Goal: Information Seeking & Learning: Learn about a topic

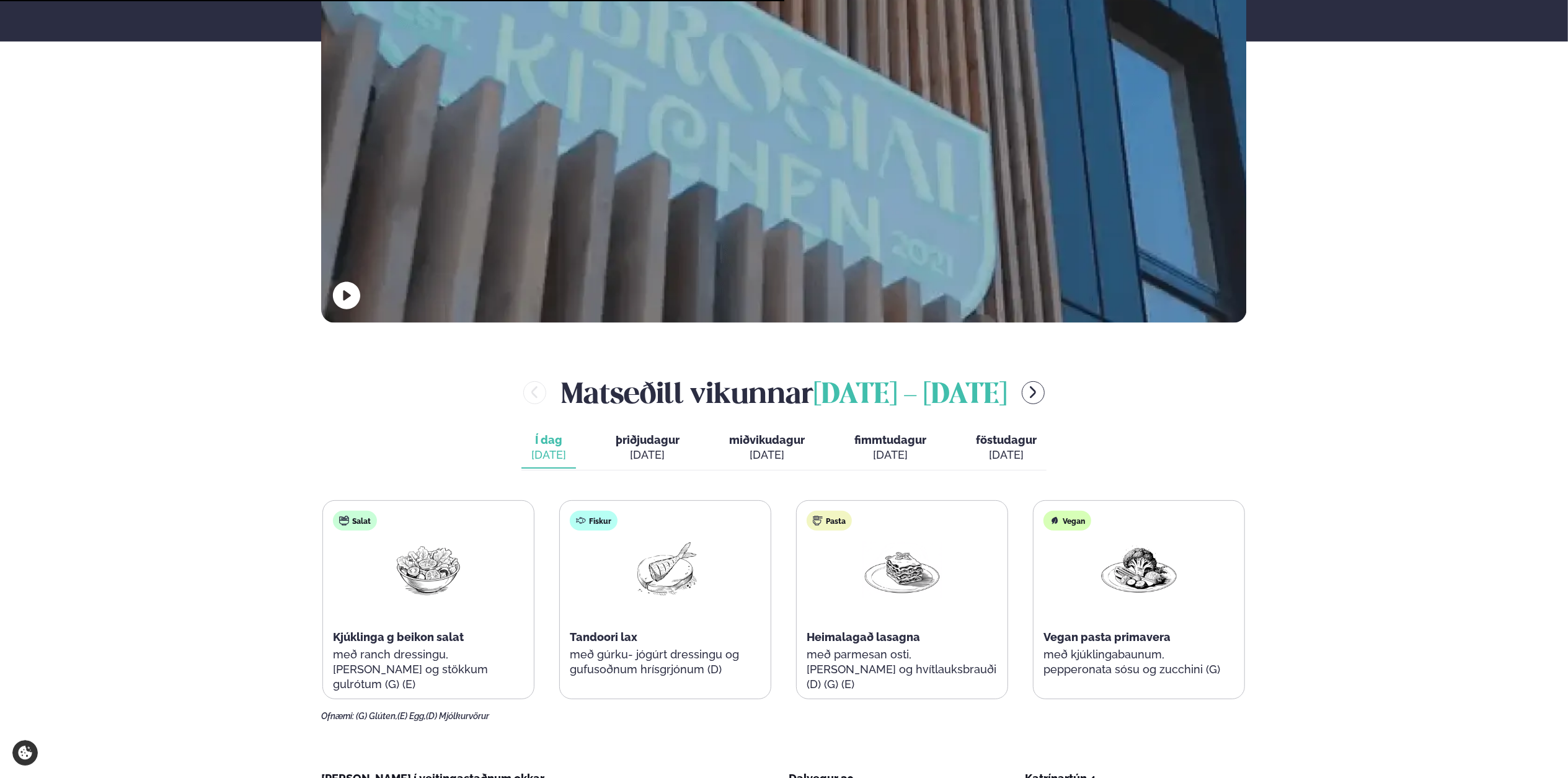
scroll to position [496, 0]
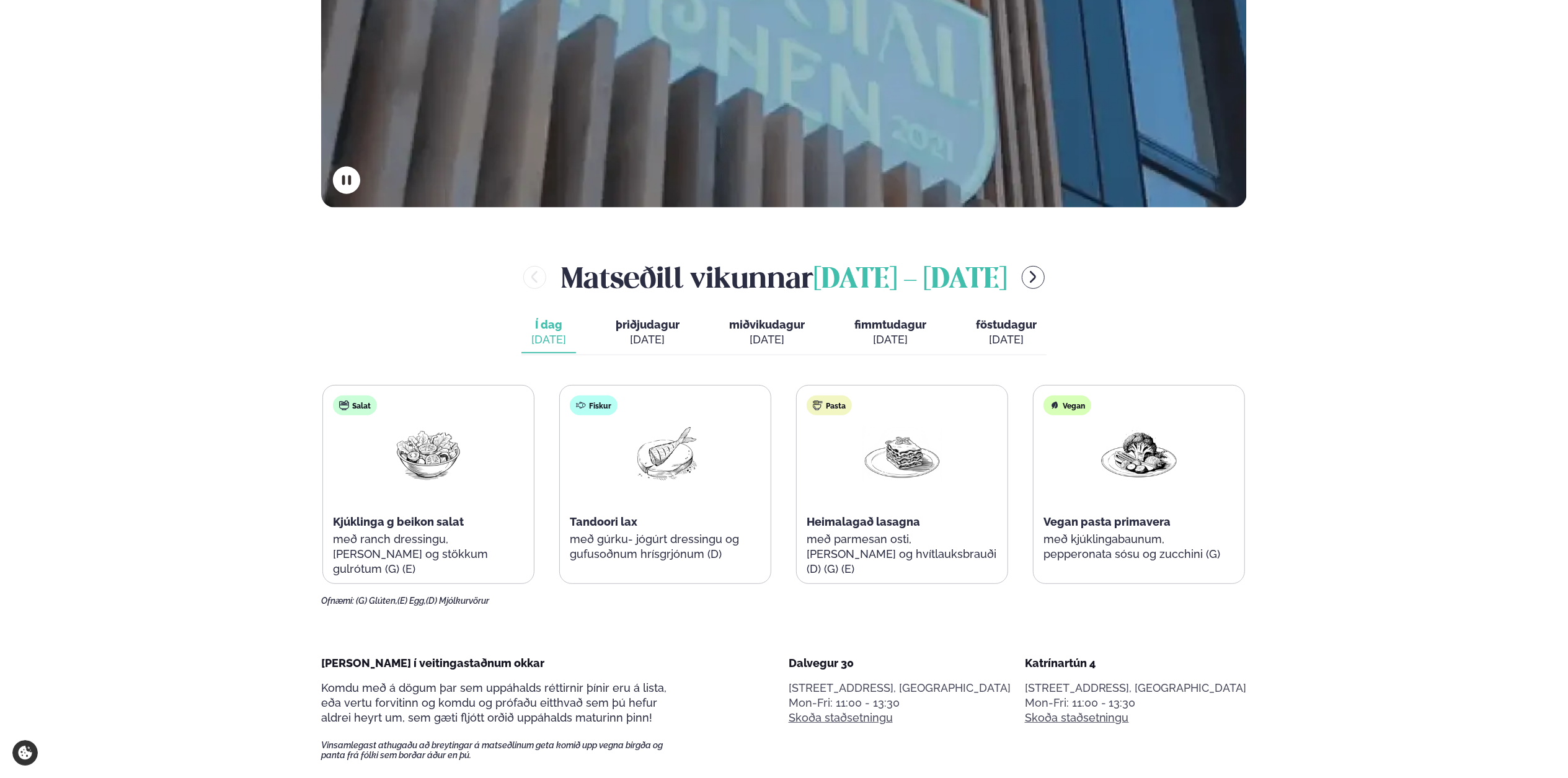
click at [665, 333] on div "[DATE]" at bounding box center [648, 339] width 64 height 15
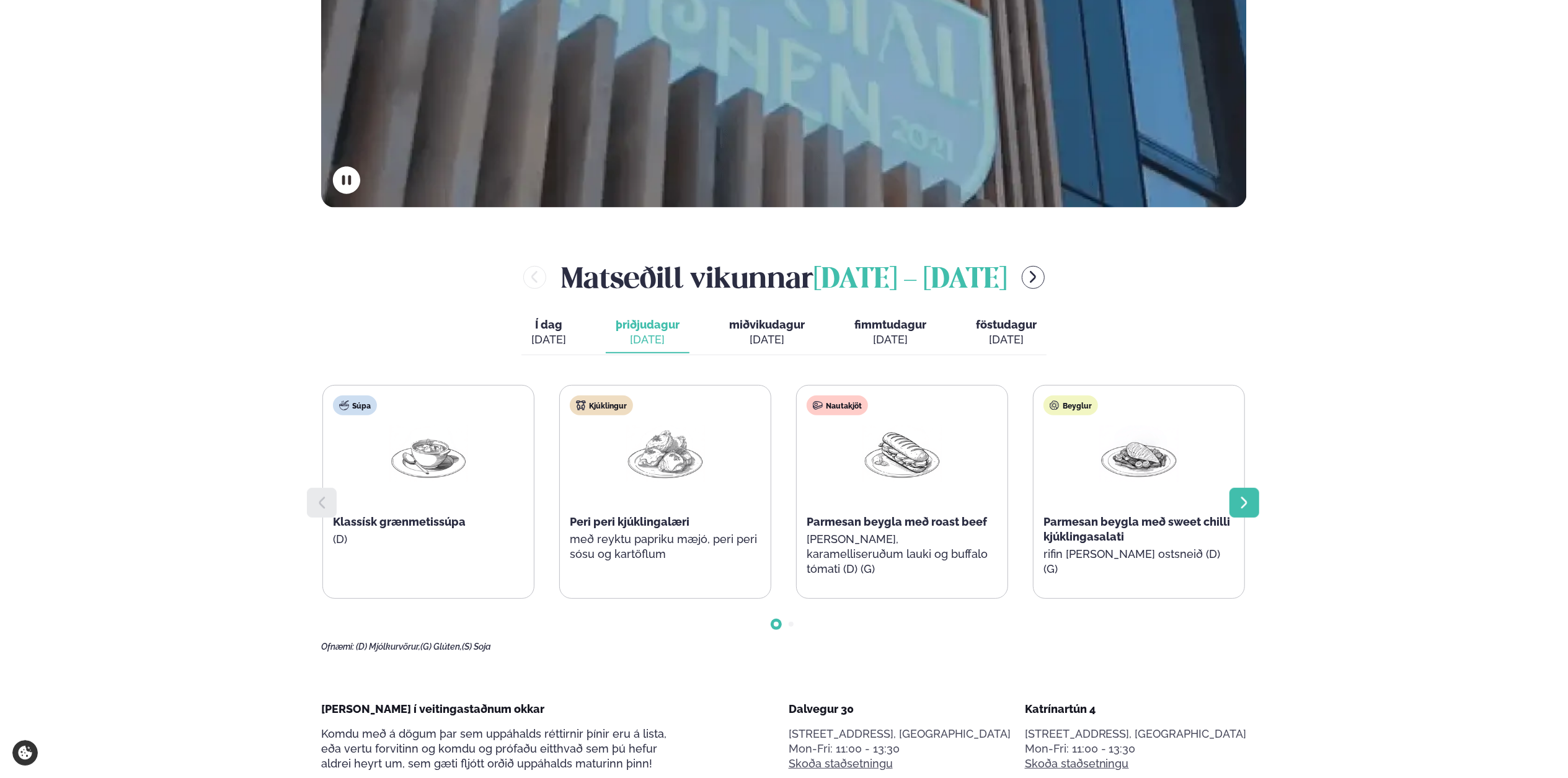
click at [1239, 504] on icon at bounding box center [1244, 503] width 15 height 15
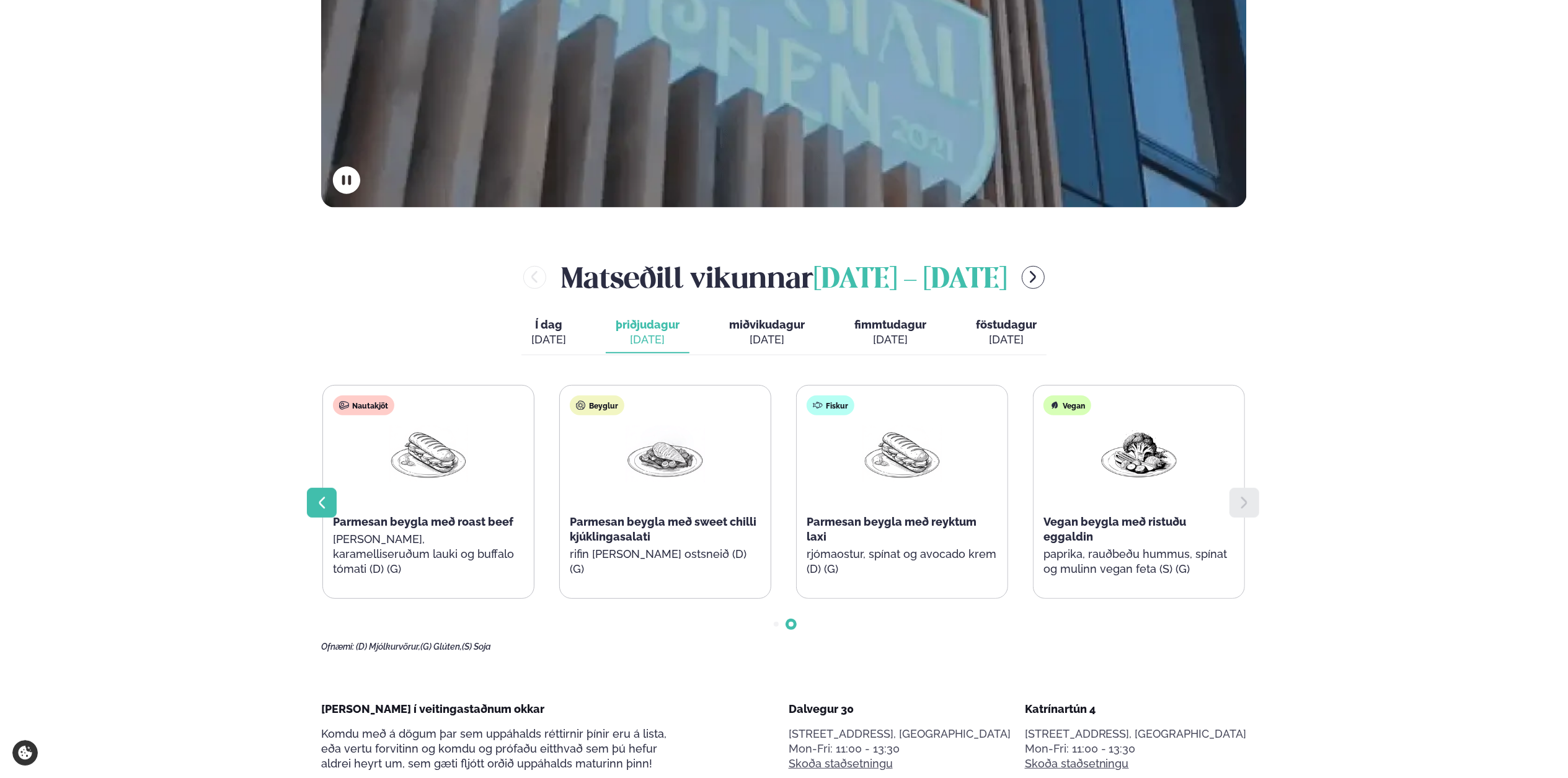
click at [318, 511] on div at bounding box center [321, 503] width 30 height 30
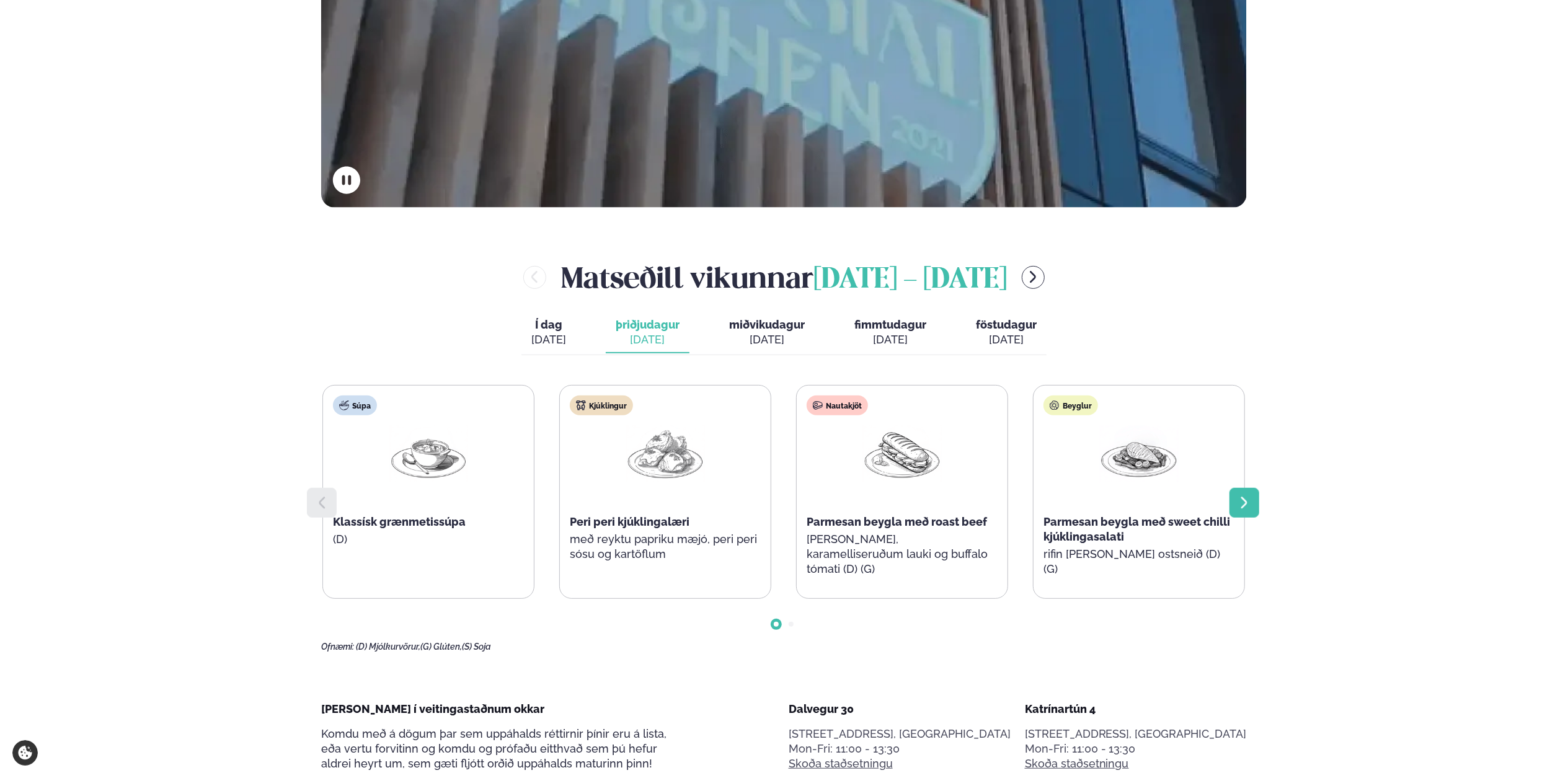
click at [1247, 508] on icon at bounding box center [1244, 503] width 15 height 15
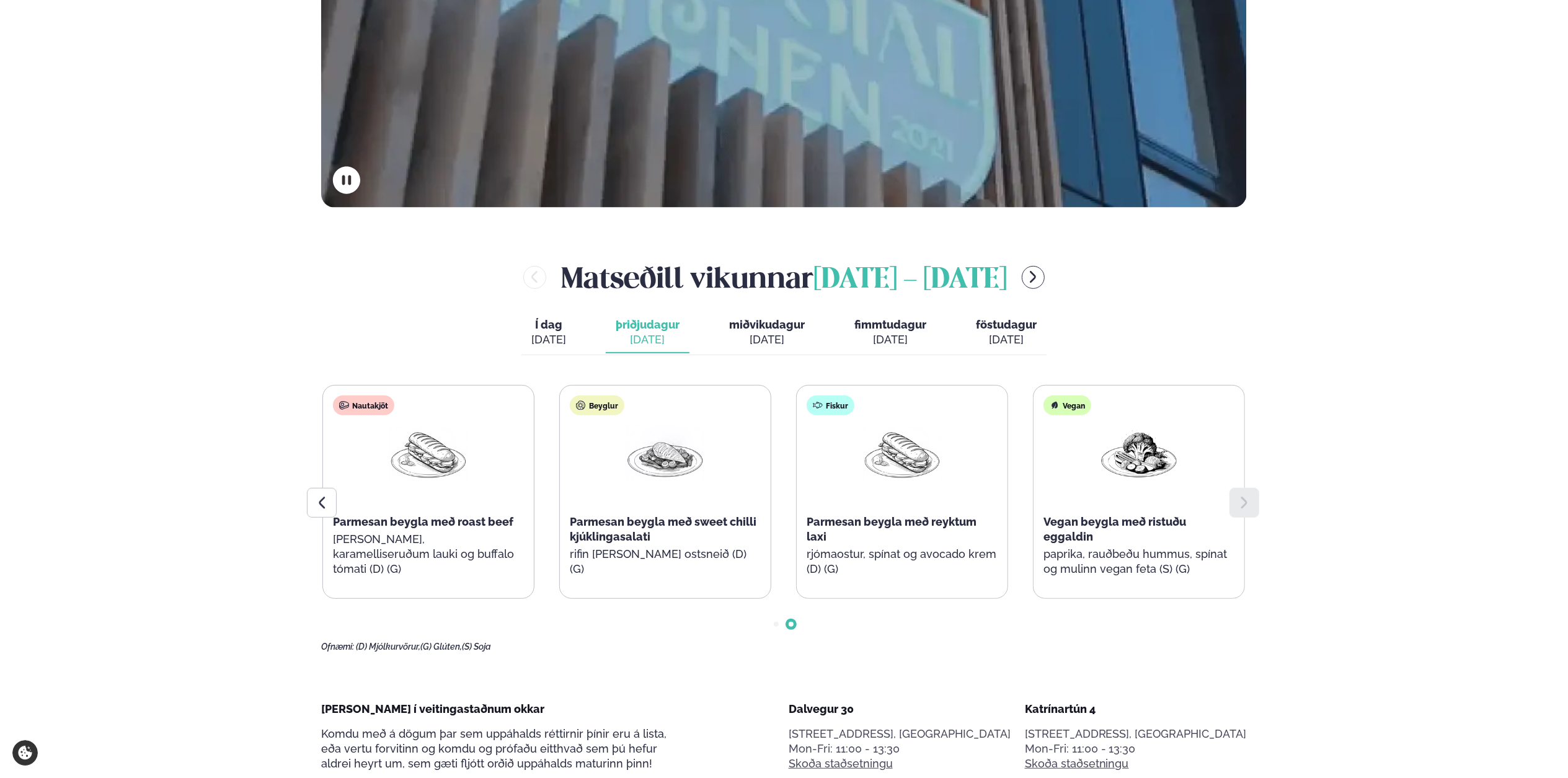
click at [775, 332] on button "miðvikudagur mið. [DATE]" at bounding box center [767, 333] width 95 height 41
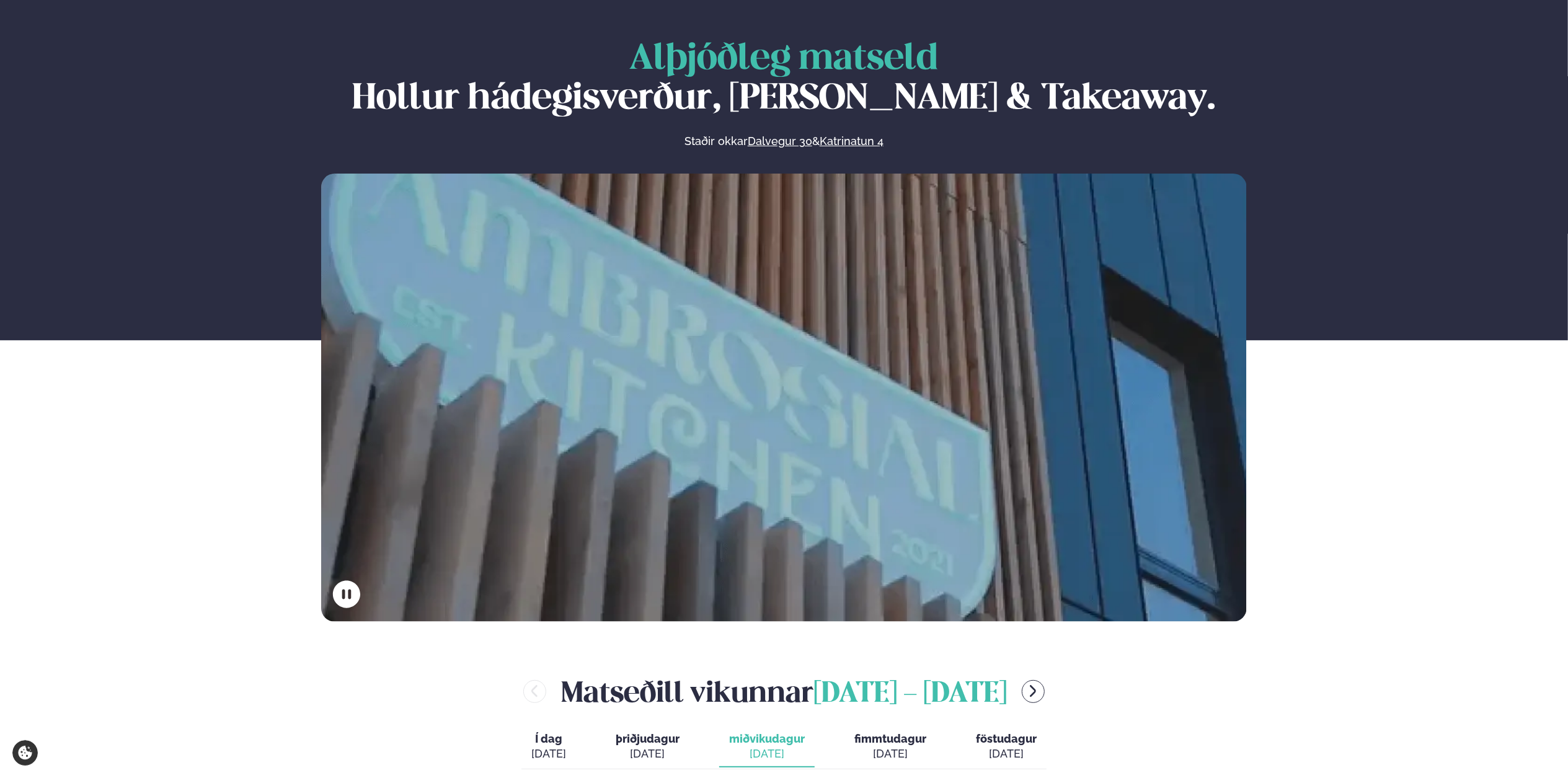
scroll to position [0, 0]
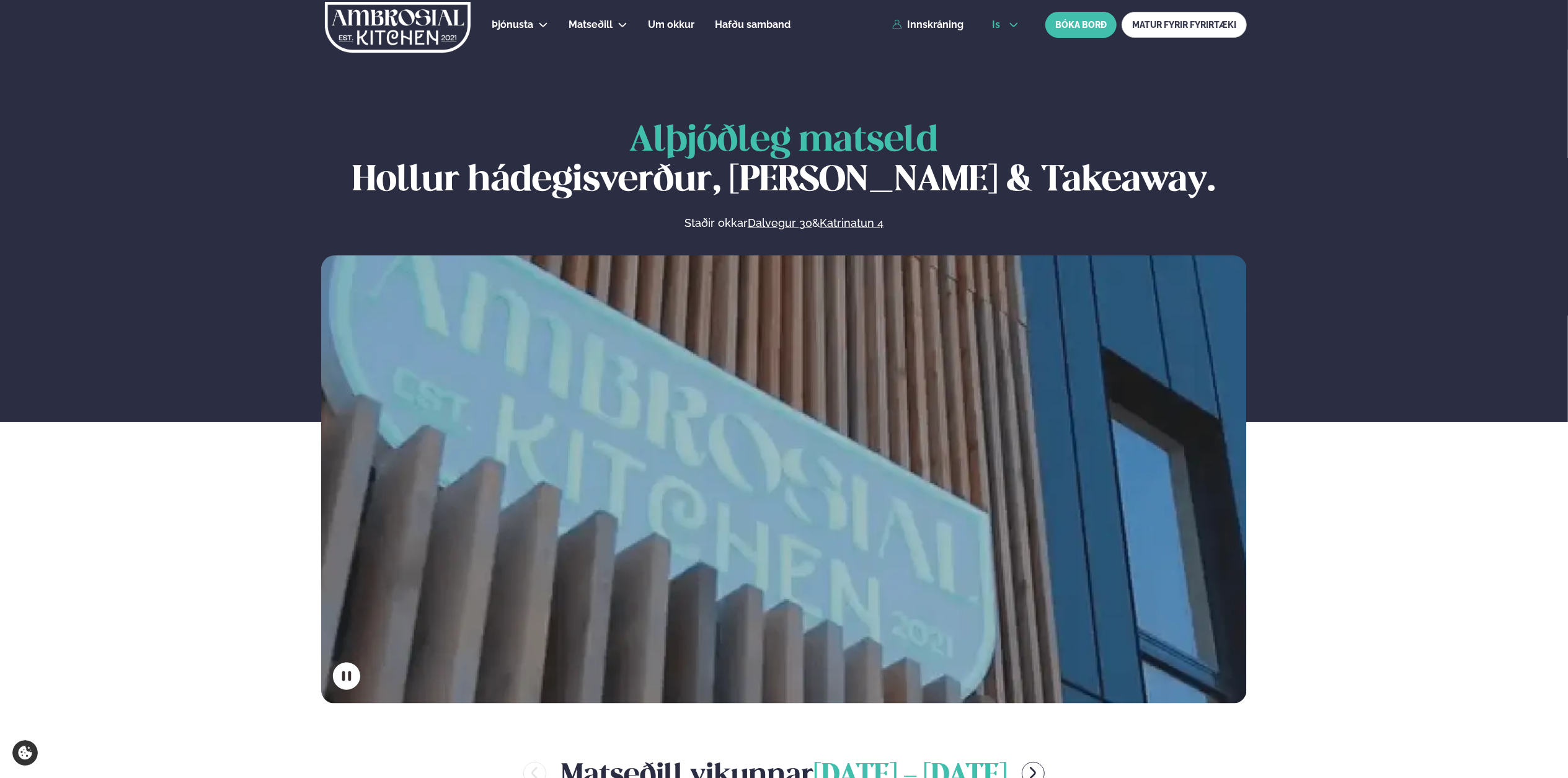
click at [1004, 20] on button "is" at bounding box center [1006, 25] width 47 height 10
click at [1012, 44] on link "en" at bounding box center [1006, 47] width 47 height 25
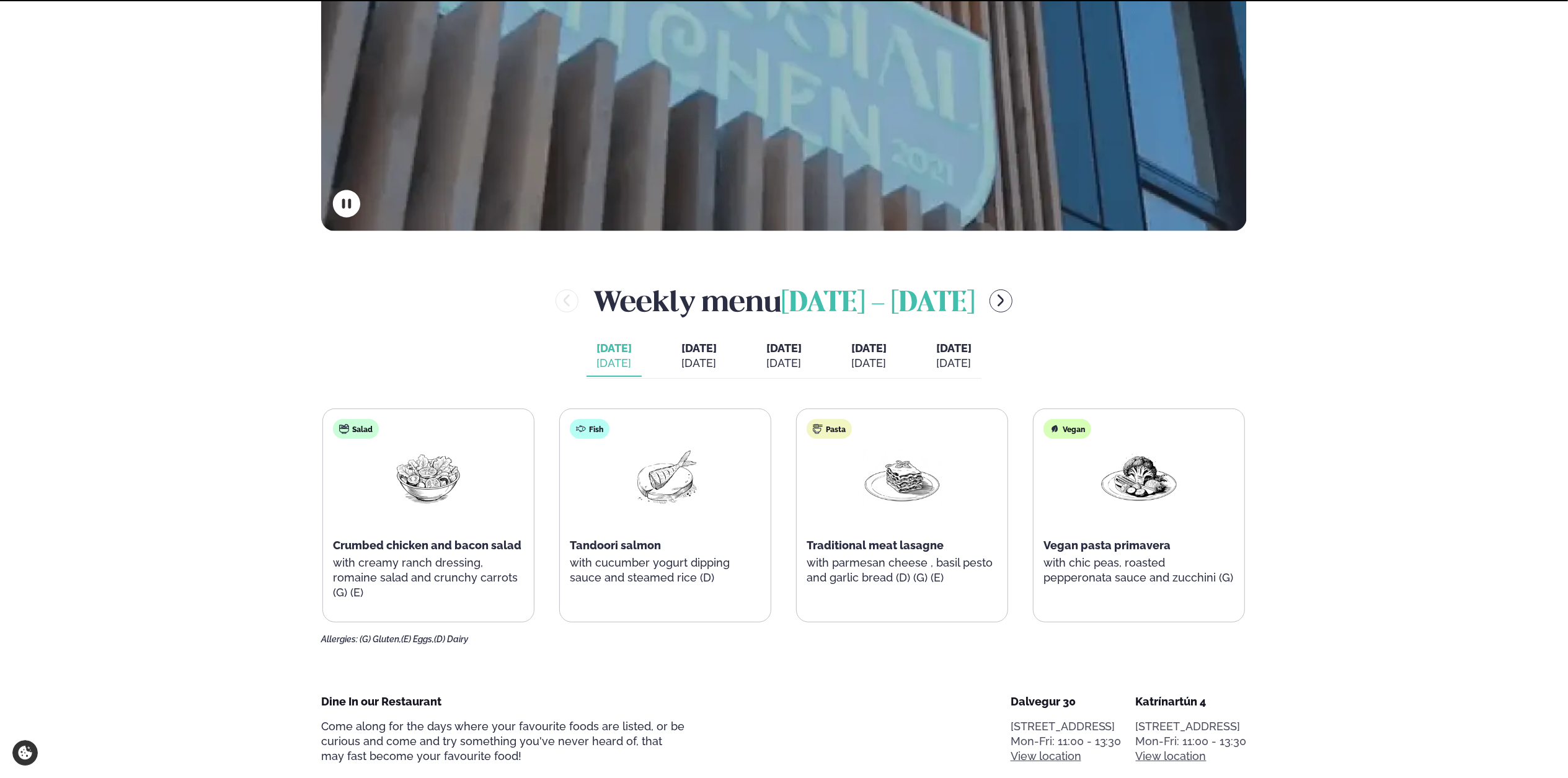
scroll to position [496, 0]
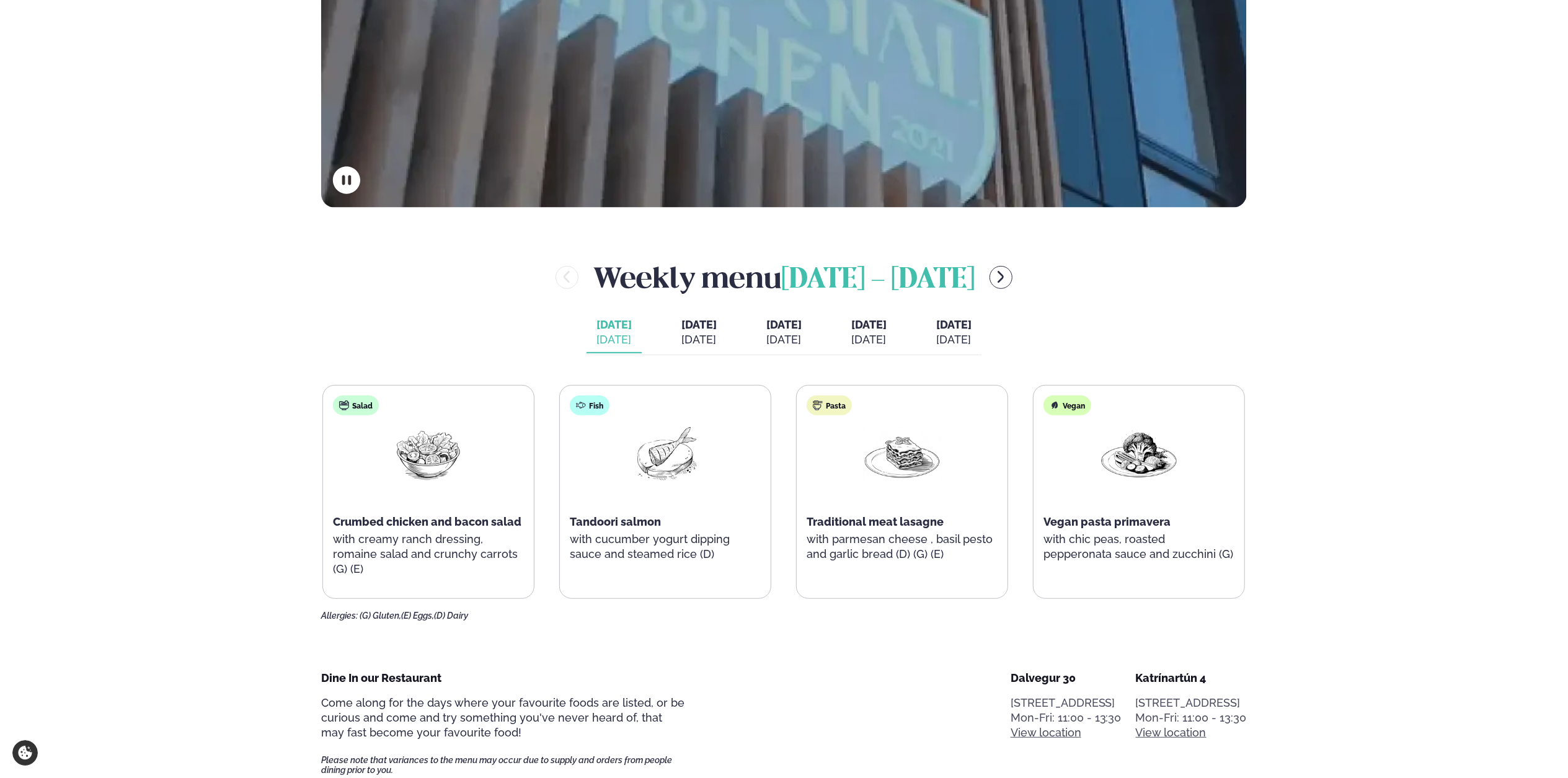
click at [882, 334] on div "[DATE]" at bounding box center [869, 339] width 35 height 15
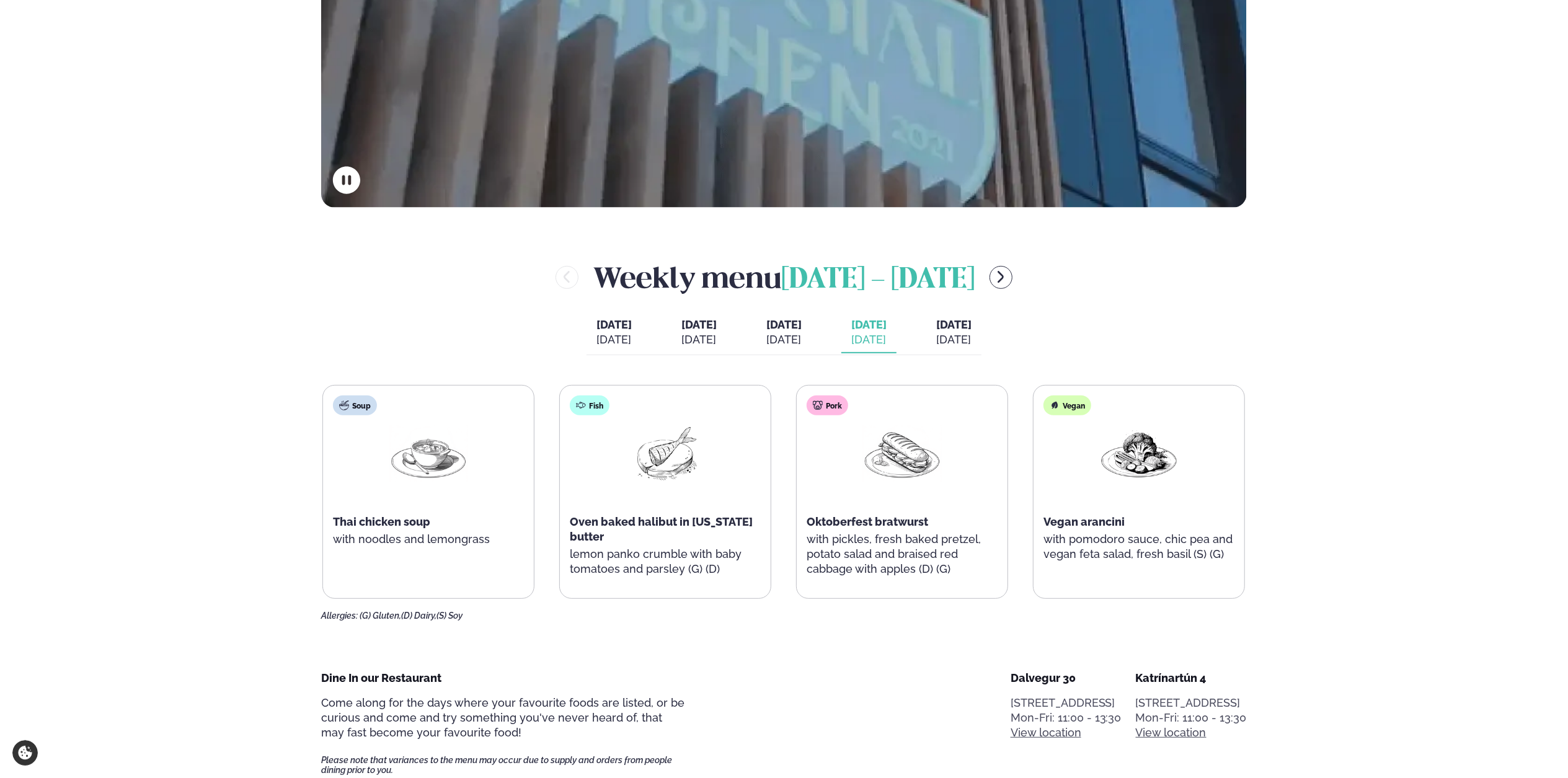
click at [789, 335] on div "[DATE]" at bounding box center [784, 339] width 35 height 15
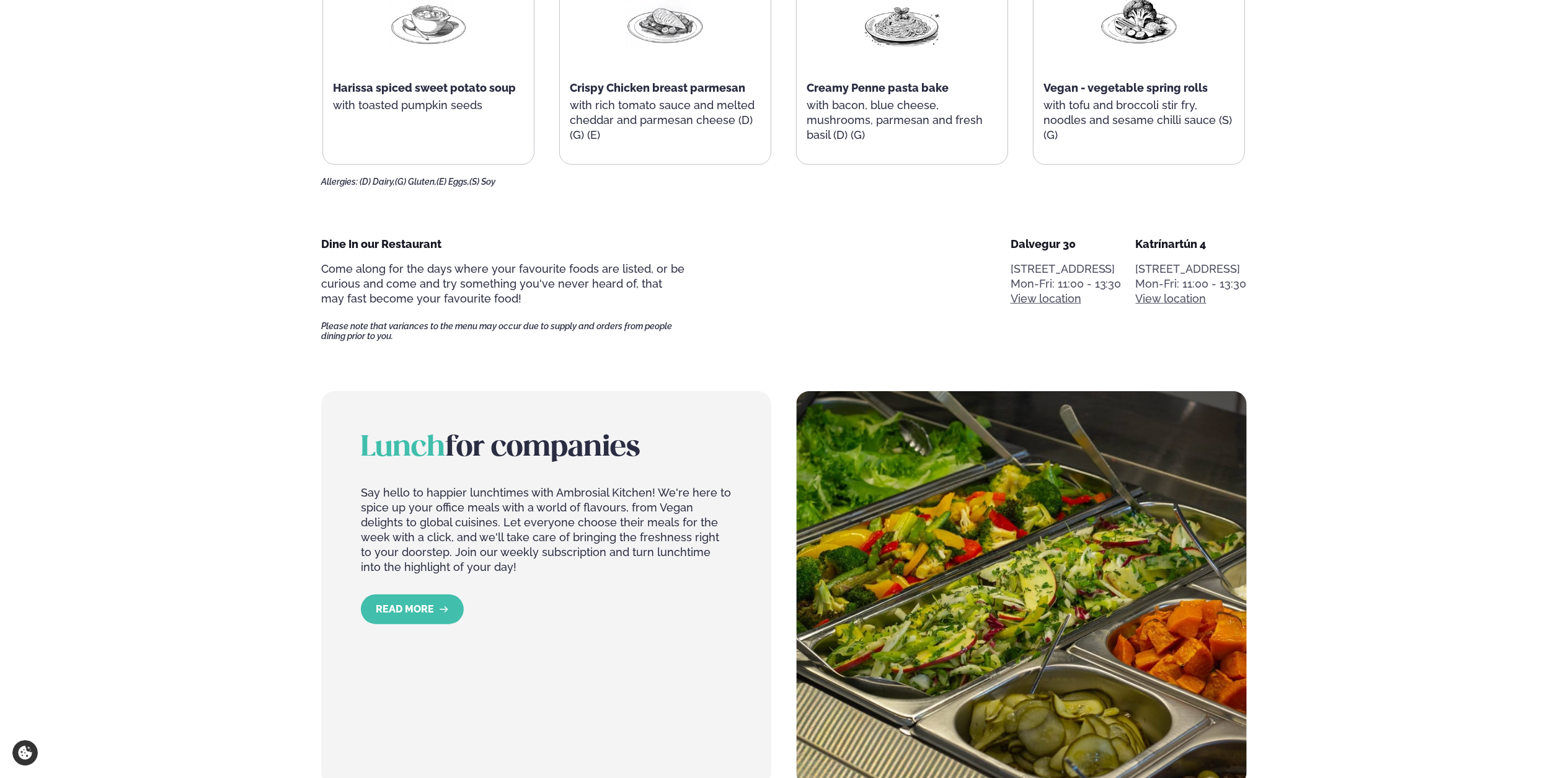
scroll to position [620, 0]
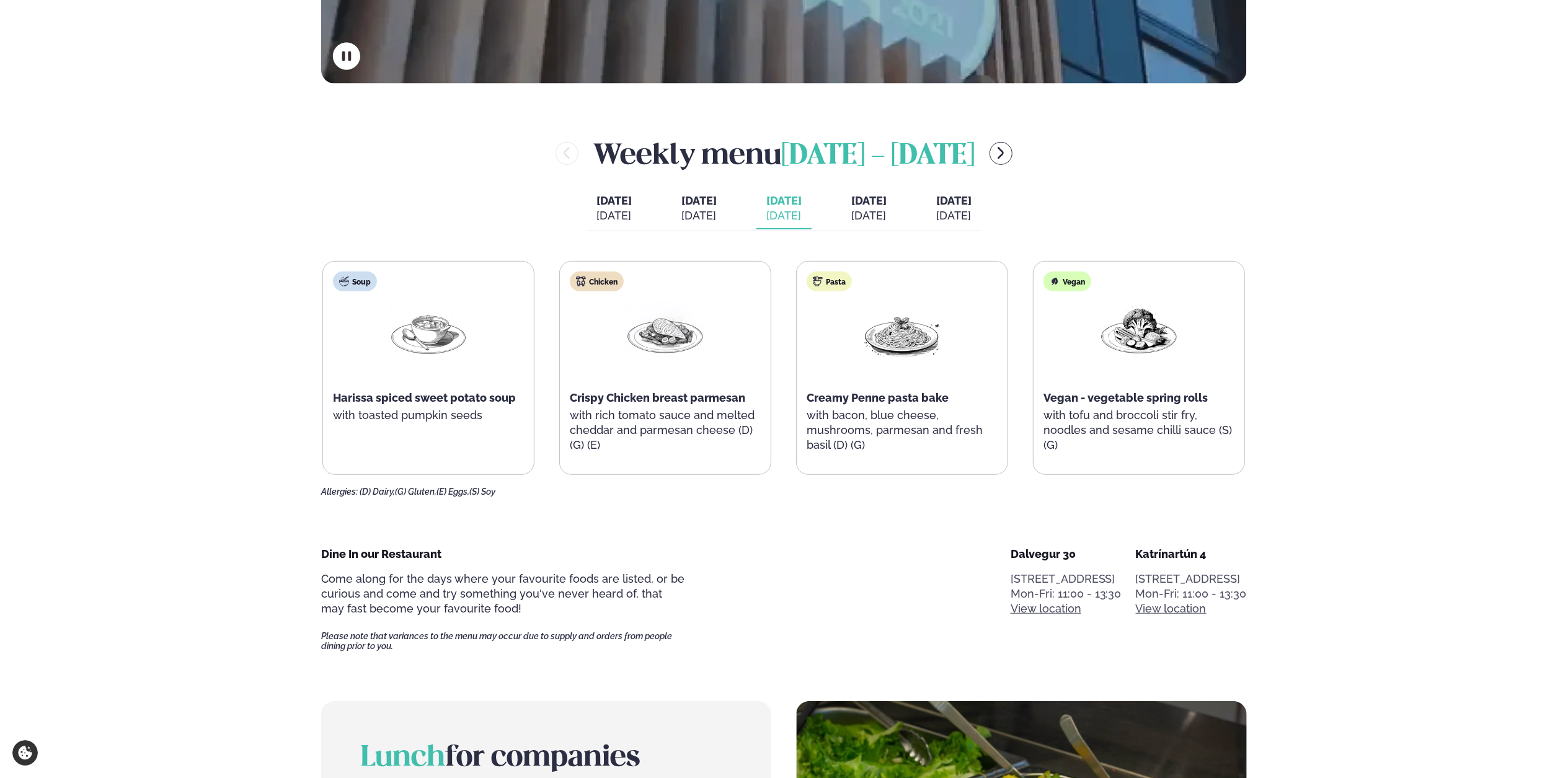
click at [887, 202] on span "[DATE]" at bounding box center [869, 200] width 35 height 13
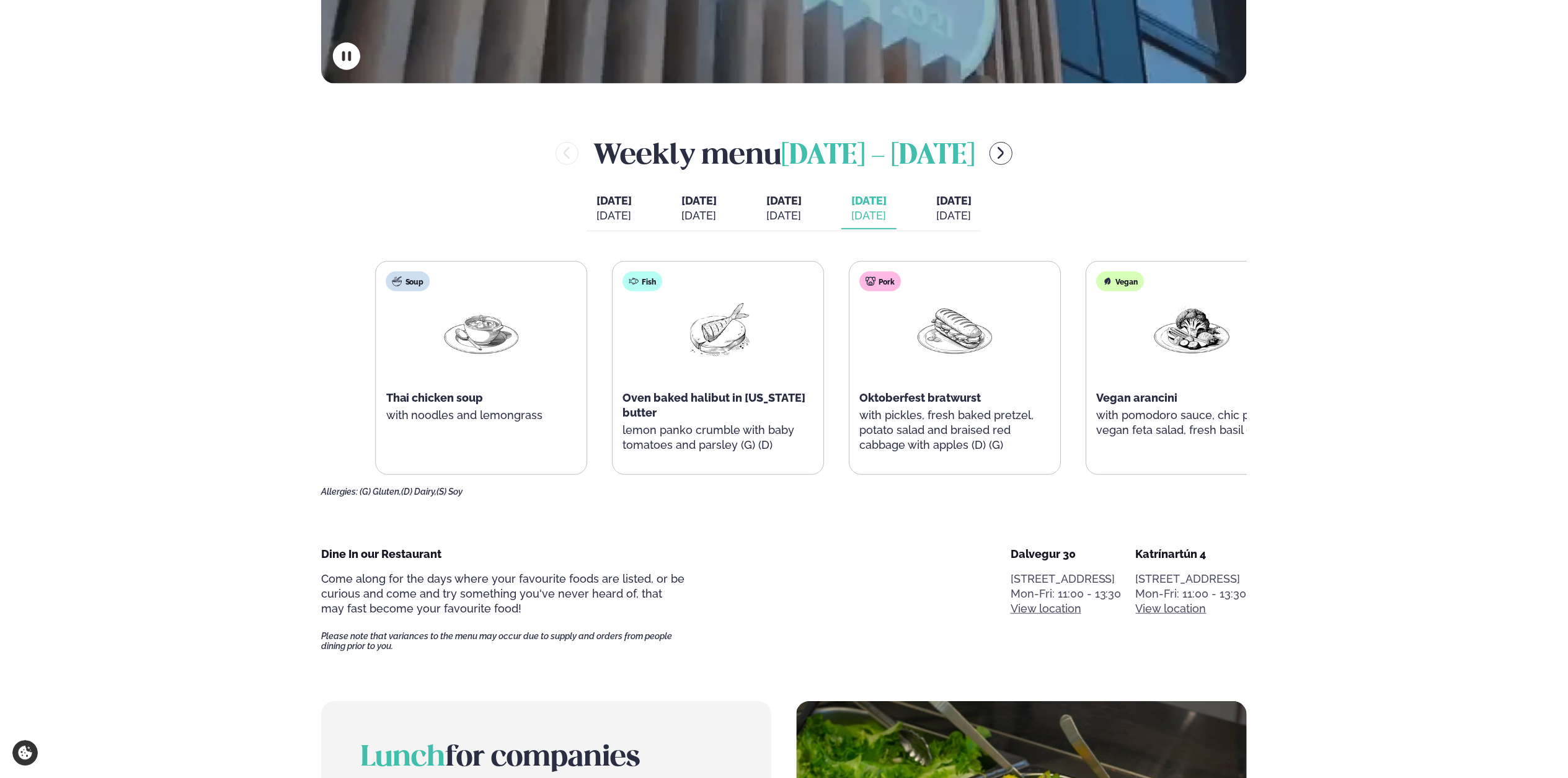
click at [951, 402] on span "Oktoberfest bratwurst" at bounding box center [920, 398] width 122 height 13
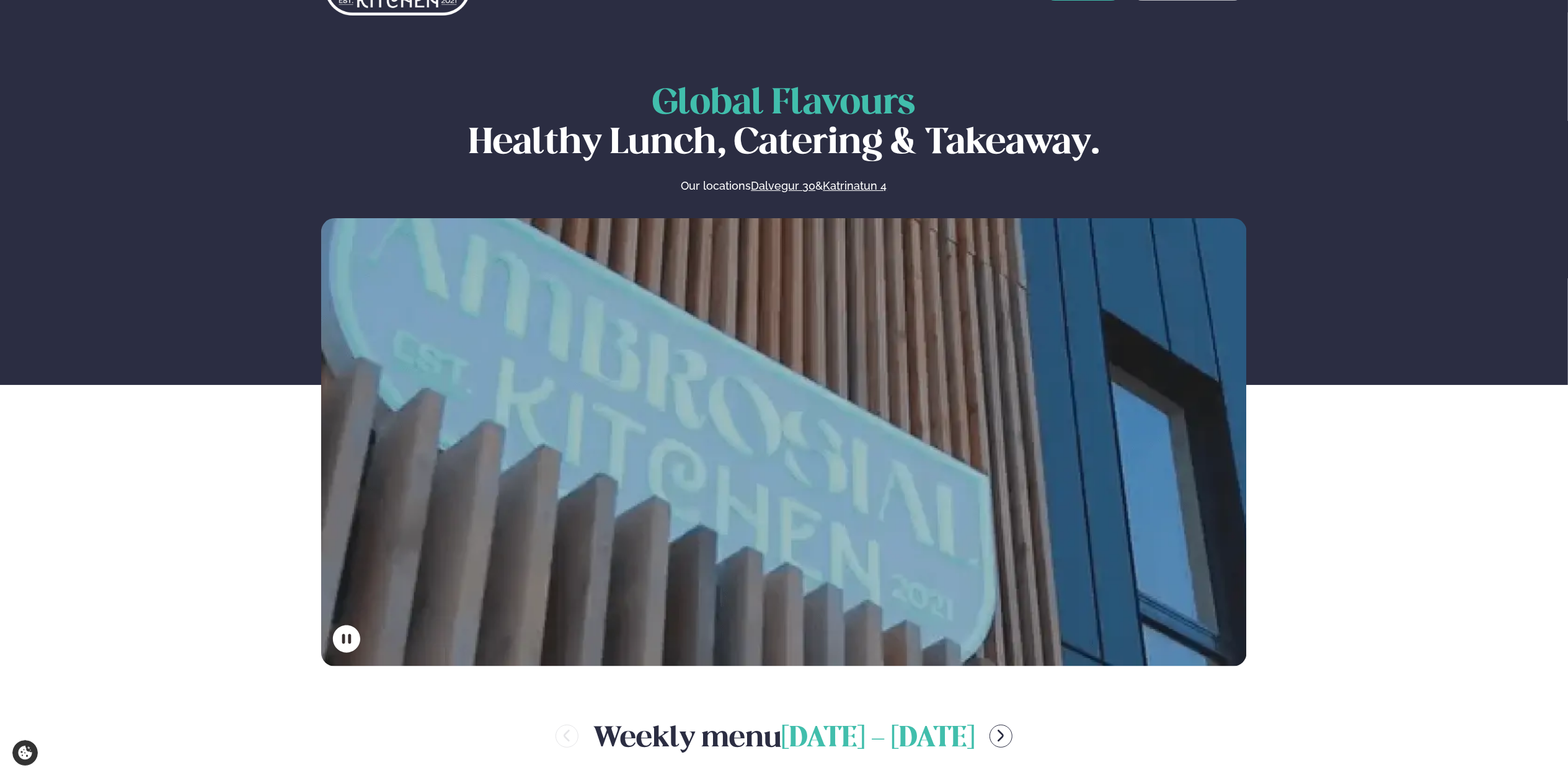
scroll to position [0, 0]
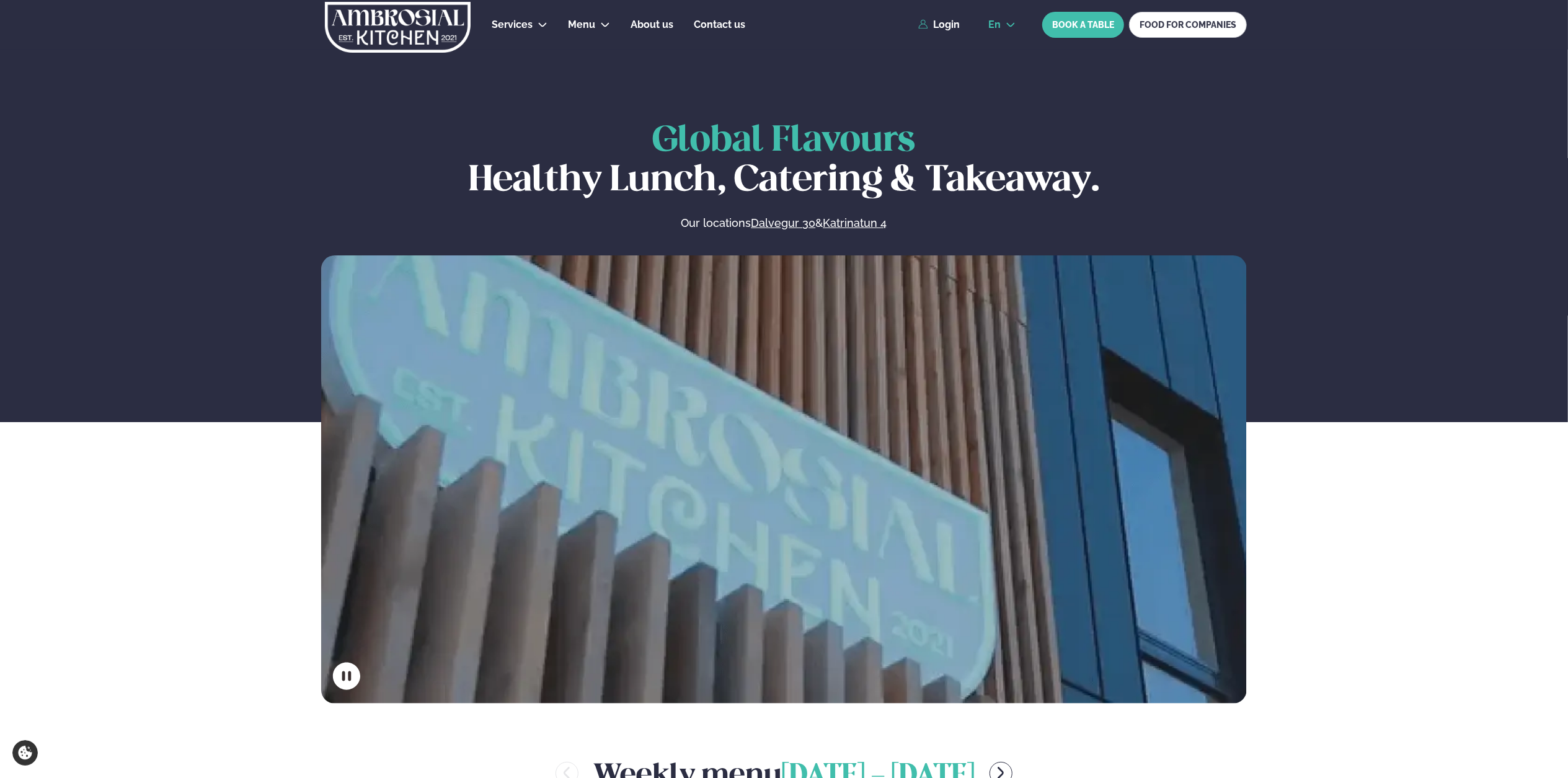
click at [1004, 25] on button "en" at bounding box center [1002, 25] width 47 height 10
click at [1008, 70] on link "is" at bounding box center [1002, 72] width 47 height 25
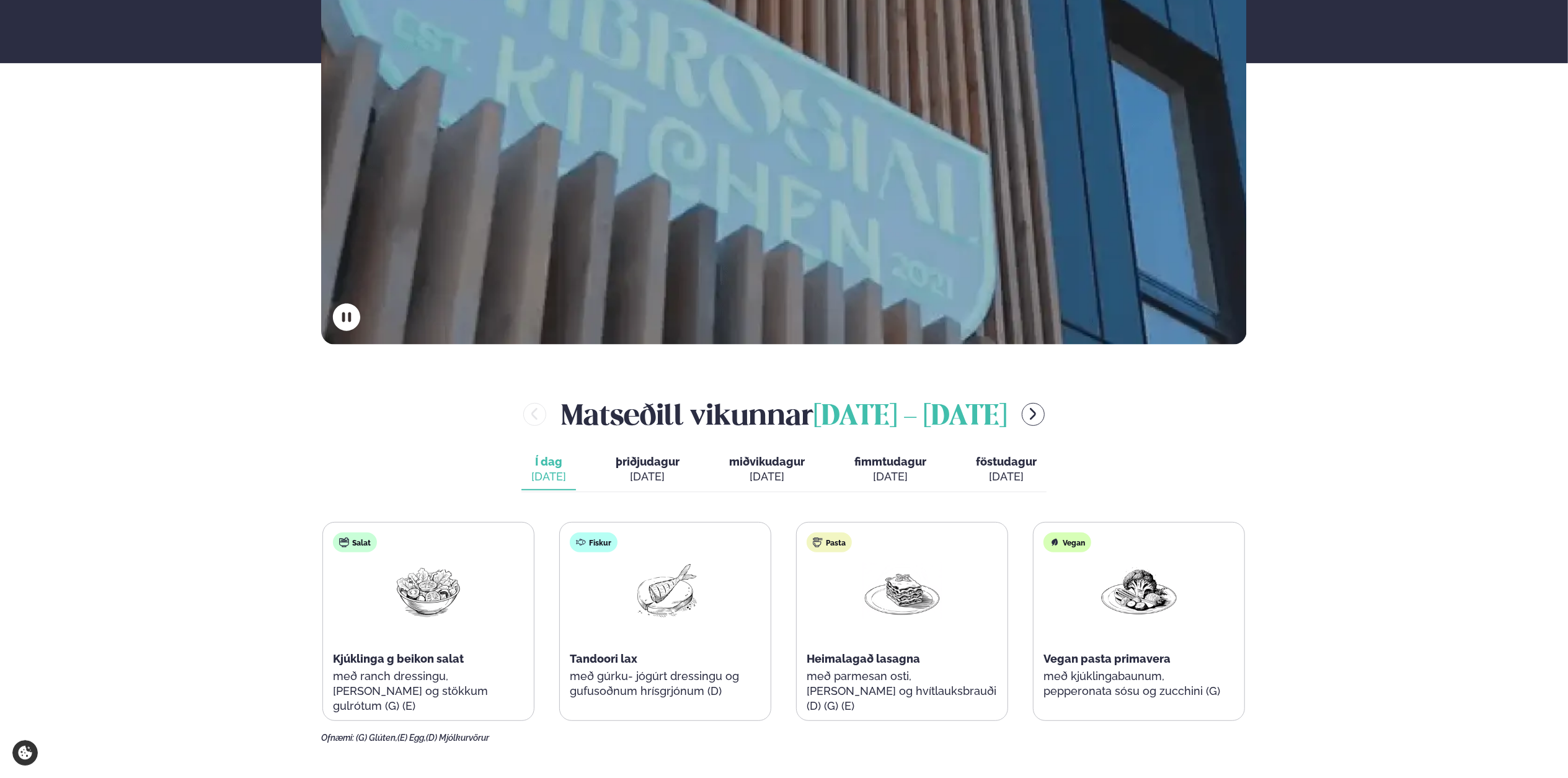
scroll to position [372, 0]
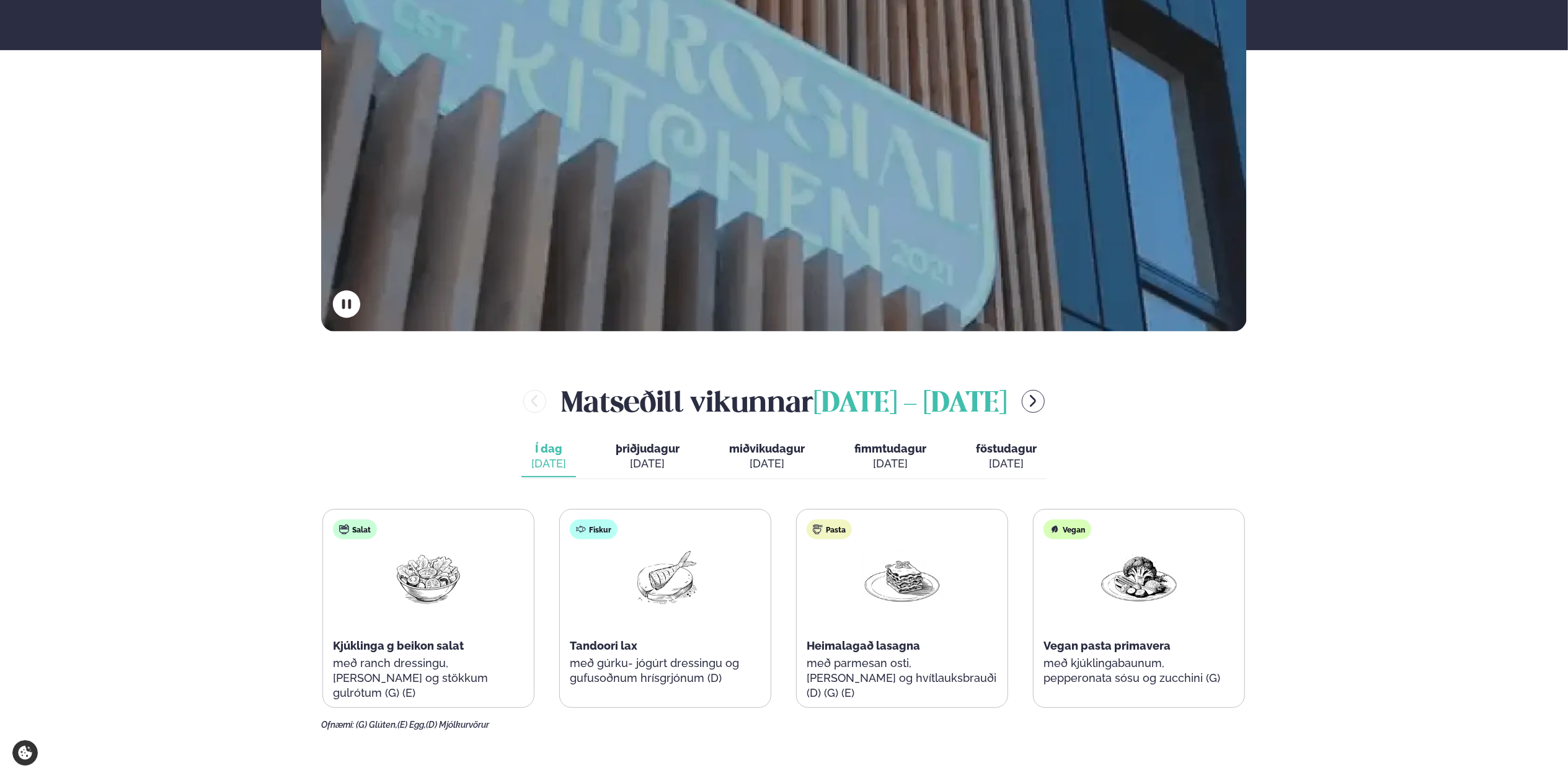
click at [890, 461] on div "[DATE]" at bounding box center [890, 463] width 72 height 15
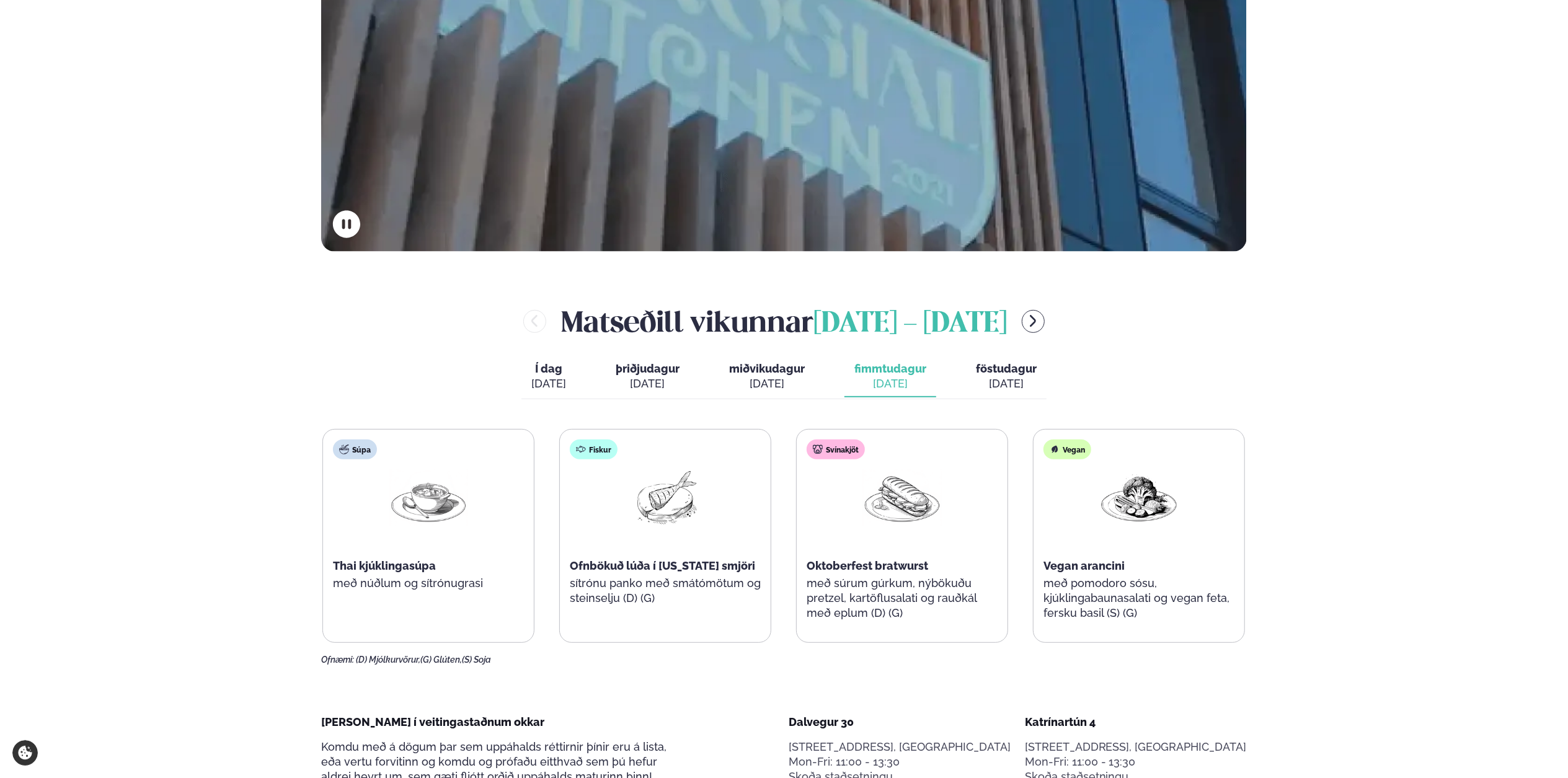
scroll to position [496, 0]
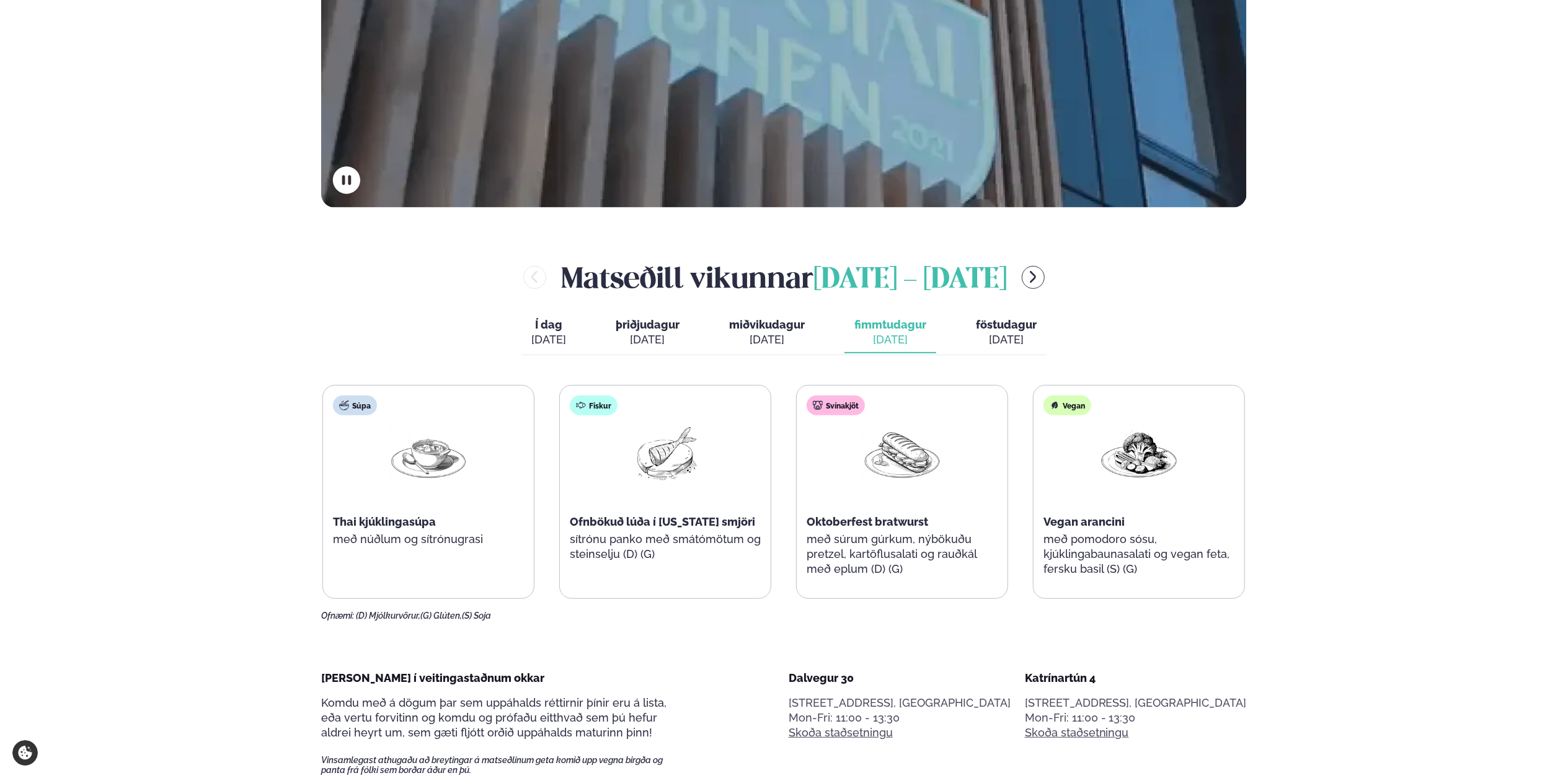
click at [989, 331] on button "föstudagur fös. [DATE]" at bounding box center [1006, 333] width 81 height 41
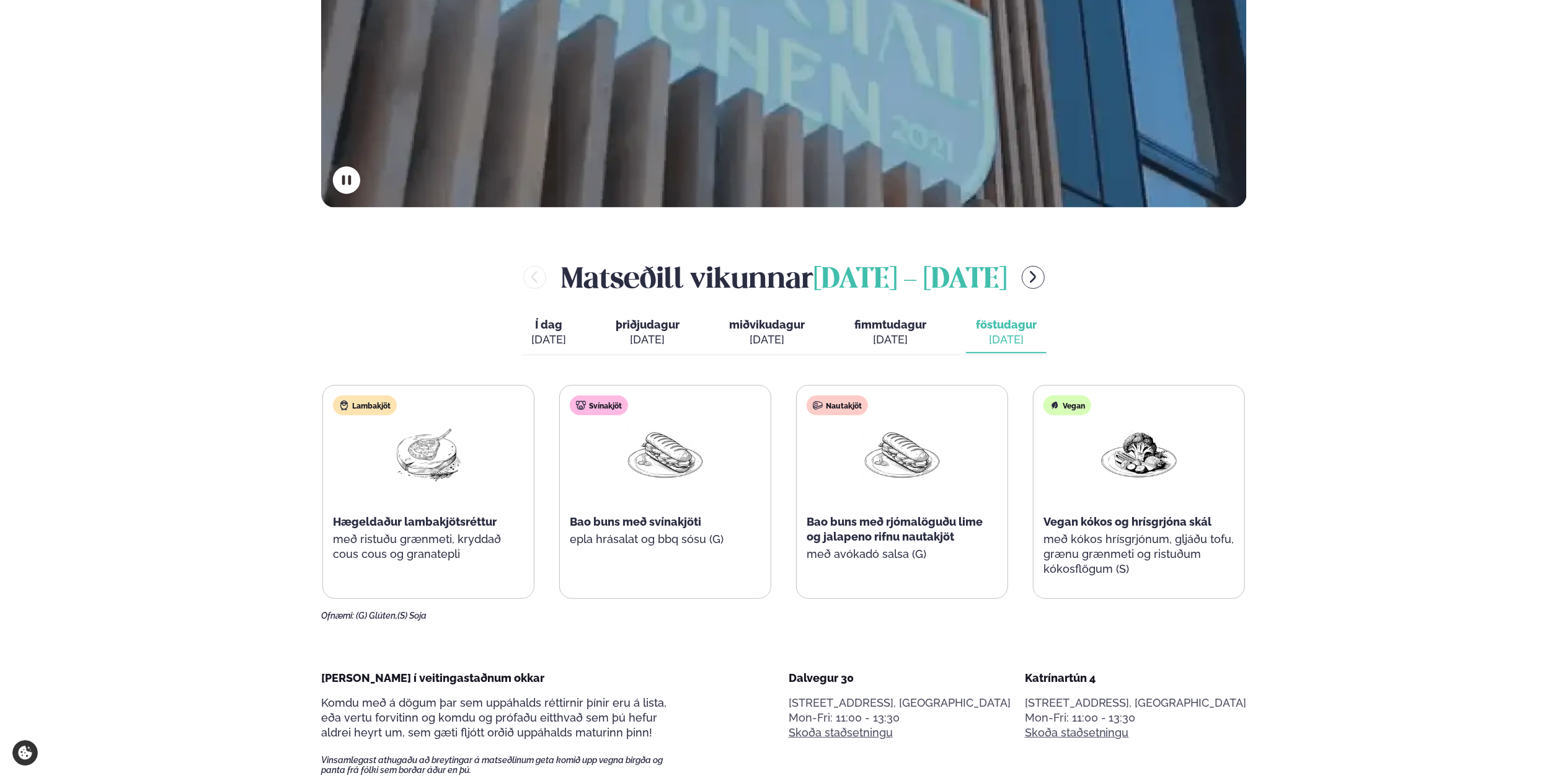
click at [912, 326] on span "fimmtudagur" at bounding box center [890, 324] width 72 height 13
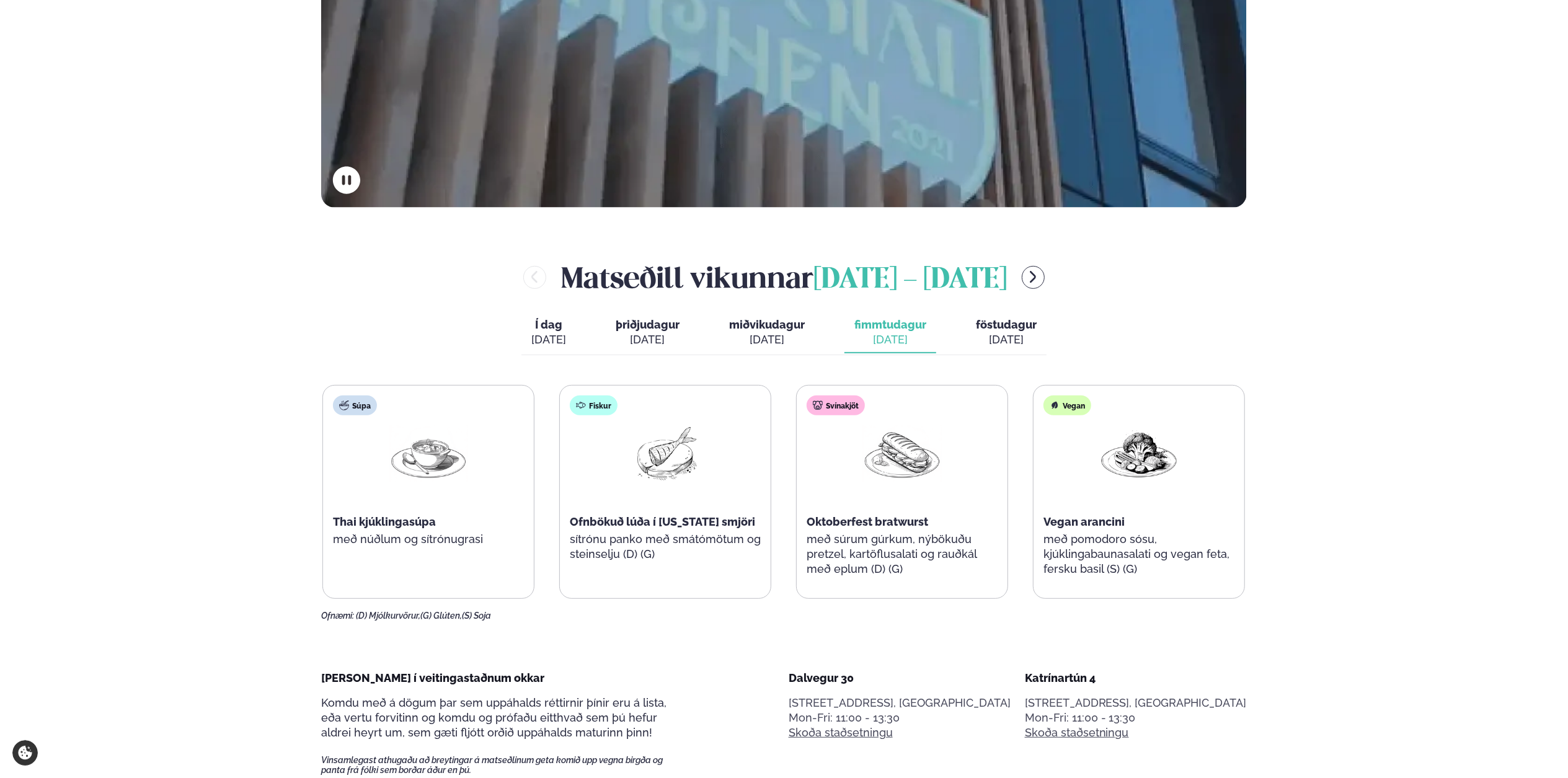
click at [985, 339] on div "[DATE]" at bounding box center [1006, 339] width 60 height 15
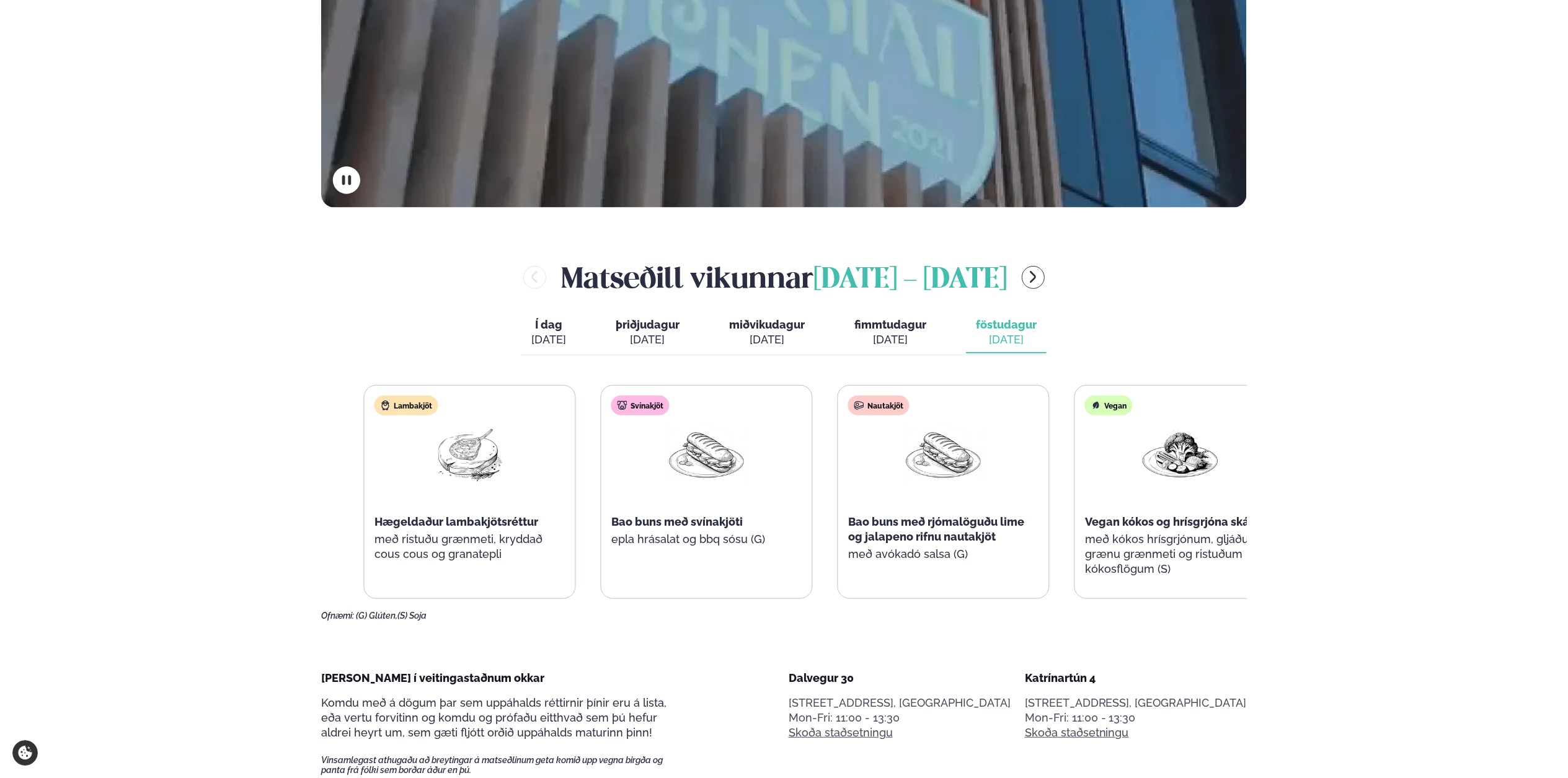
click at [699, 527] on span "Bao buns með svínakjöti" at bounding box center [677, 522] width 131 height 13
